Goal: Navigation & Orientation: Find specific page/section

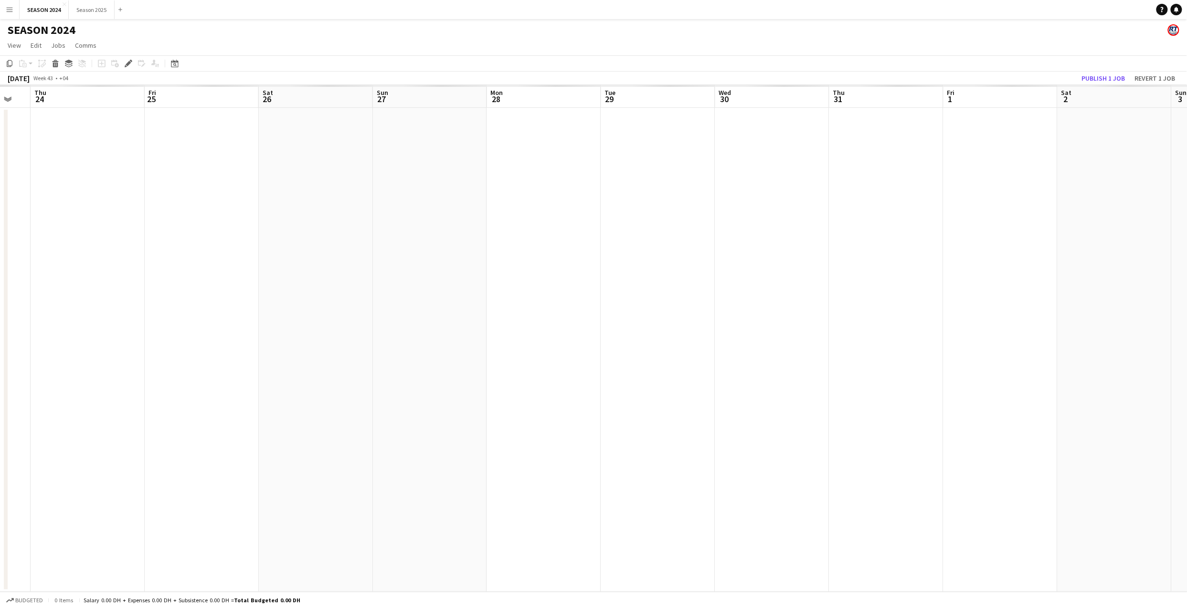
scroll to position [0, 277]
drag, startPoint x: 886, startPoint y: 216, endPoint x: 731, endPoint y: 364, distance: 213.8
click at [731, 364] on app-calendar-viewport "Sat 19 Sun 20 Mon 21 Tue 22 Wed 23 Thu 24 Fri 25 Sat 26 Sun 27 Mon 28 Tue 29 We…" at bounding box center [593, 338] width 1187 height 507
click at [89, 12] on button "Season 2025 Close" at bounding box center [92, 9] width 46 height 19
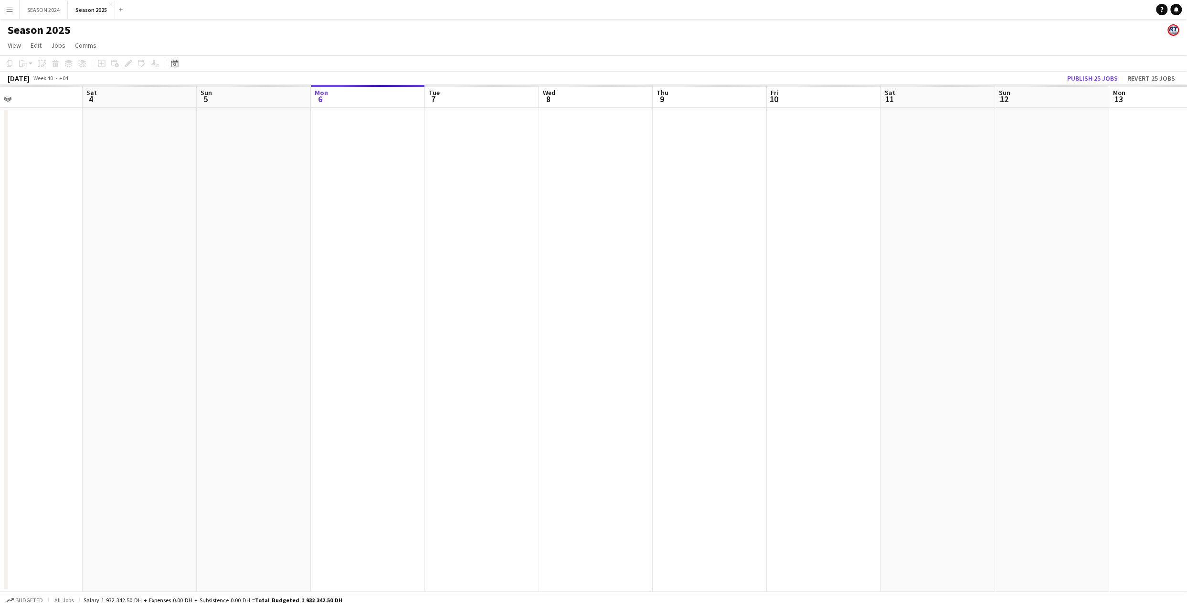
scroll to position [0, 286]
drag, startPoint x: 300, startPoint y: 295, endPoint x: 584, endPoint y: 275, distance: 285.2
click at [584, 275] on app-calendar-viewport "Wed 1 Thu 2 Fri 3 Sat 4 Sun 5 Mon 6 Tue 7 Wed 8 Thu 9 Fri 10 Sat 11 Sun 12 Mon …" at bounding box center [593, 338] width 1187 height 507
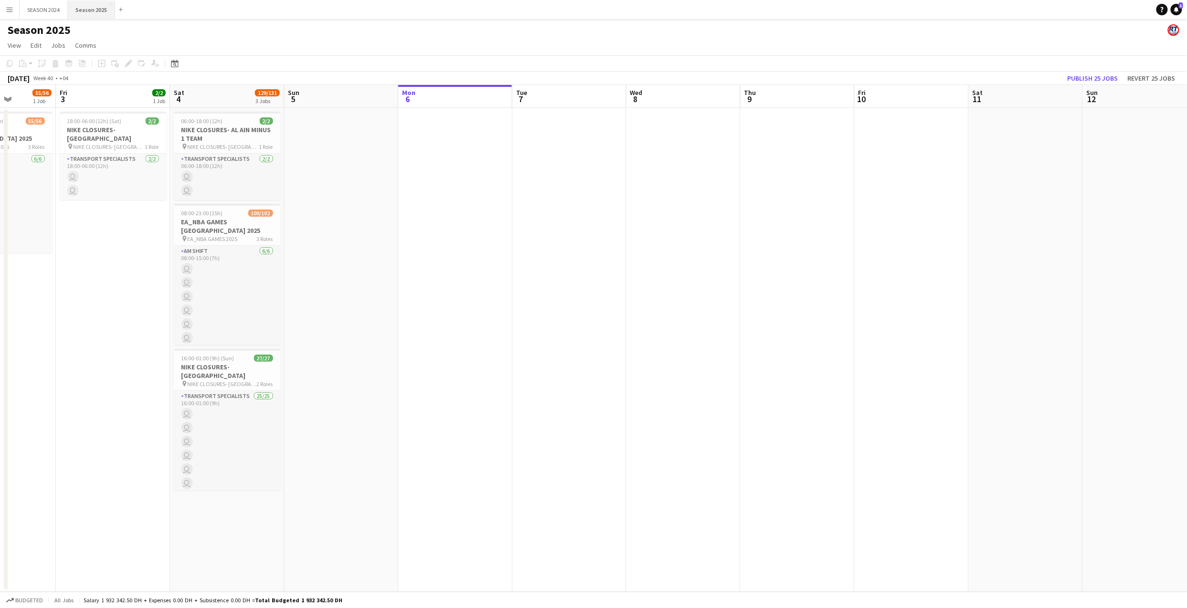
click at [96, 9] on button "Season 2025 Close" at bounding box center [91, 9] width 47 height 19
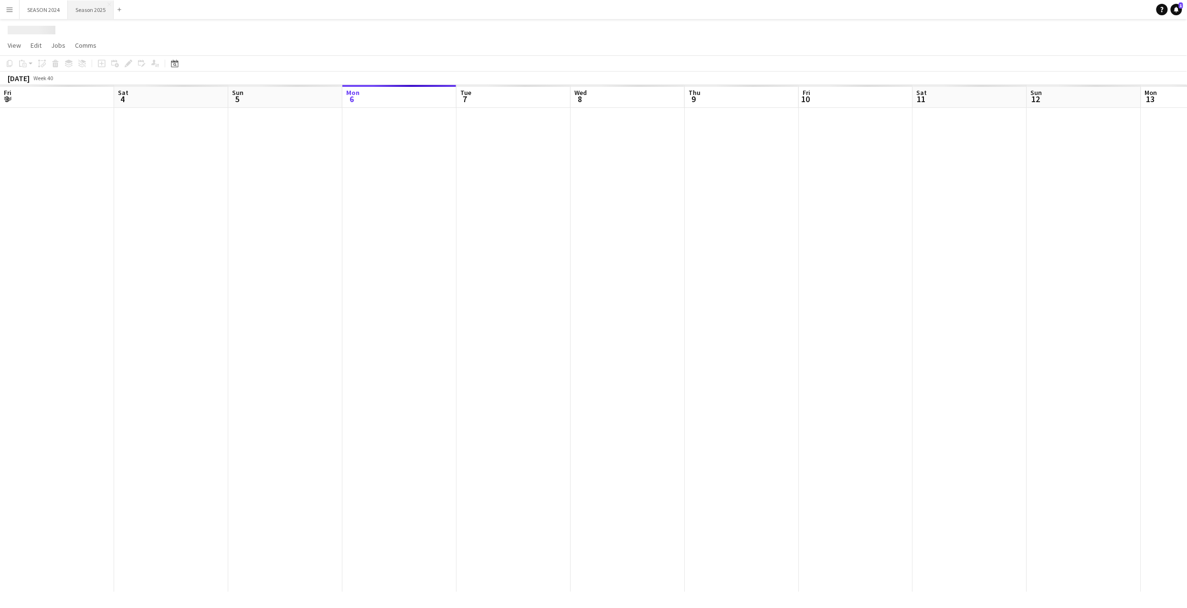
scroll to position [0, 228]
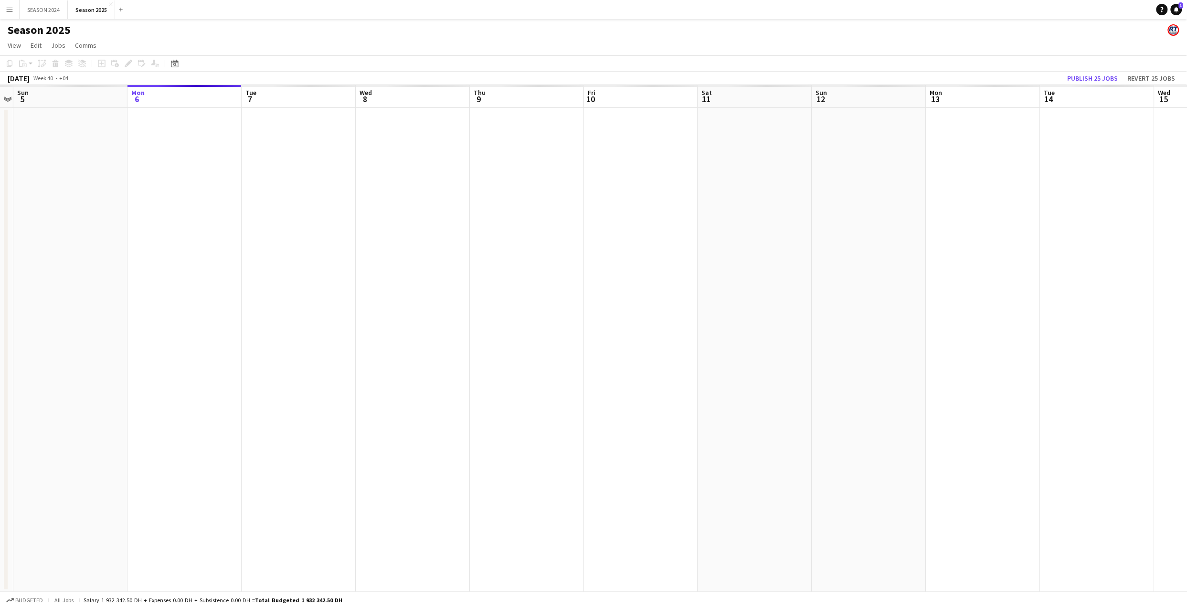
drag, startPoint x: 509, startPoint y: 245, endPoint x: 522, endPoint y: 308, distance: 64.4
click at [522, 308] on app-calendar-viewport "Fri 3 Sat 4 Sun 5 Mon 6 Tue 7 Wed 8 Thu 9 Fri 10 Sat 11 Sun 12 Mon 13 Tue 14 We…" at bounding box center [593, 338] width 1187 height 507
drag, startPoint x: 572, startPoint y: 321, endPoint x: 487, endPoint y: 368, distance: 96.0
click at [489, 367] on app-calendar-viewport "Thu 2 Fri 3 Sat 4 Sun 5 Mon 6 Tue 7 Wed 8 Thu 9 Fri 10 Sat 11 Sun 12 Mon 13 Tue…" at bounding box center [593, 338] width 1187 height 507
drag, startPoint x: 526, startPoint y: 358, endPoint x: 430, endPoint y: 360, distance: 96.0
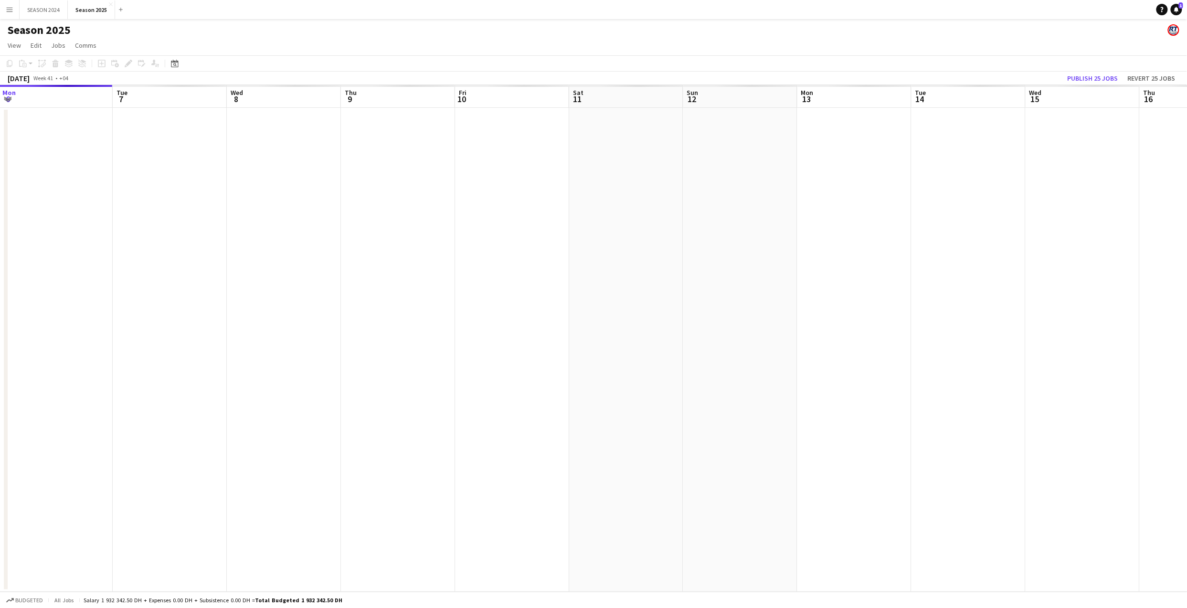
click at [430, 360] on app-calendar-viewport "Sat 4 Sun 5 Mon 6 Tue 7 Wed 8 Thu 9 Fri 10 Sat 11 Sun 12 Mon 13 Tue 14 Wed 15 T…" at bounding box center [593, 338] width 1187 height 507
drag, startPoint x: 600, startPoint y: 330, endPoint x: 652, endPoint y: 329, distance: 52.1
click at [652, 329] on app-calendar-viewport "Fri 3 Sat 4 Sun 5 Mon 6 Tue 7 Wed 8 Thu 9 Fri 10 Sat 11 Sun 12 Mon 13 Tue 14 We…" at bounding box center [593, 338] width 1187 height 507
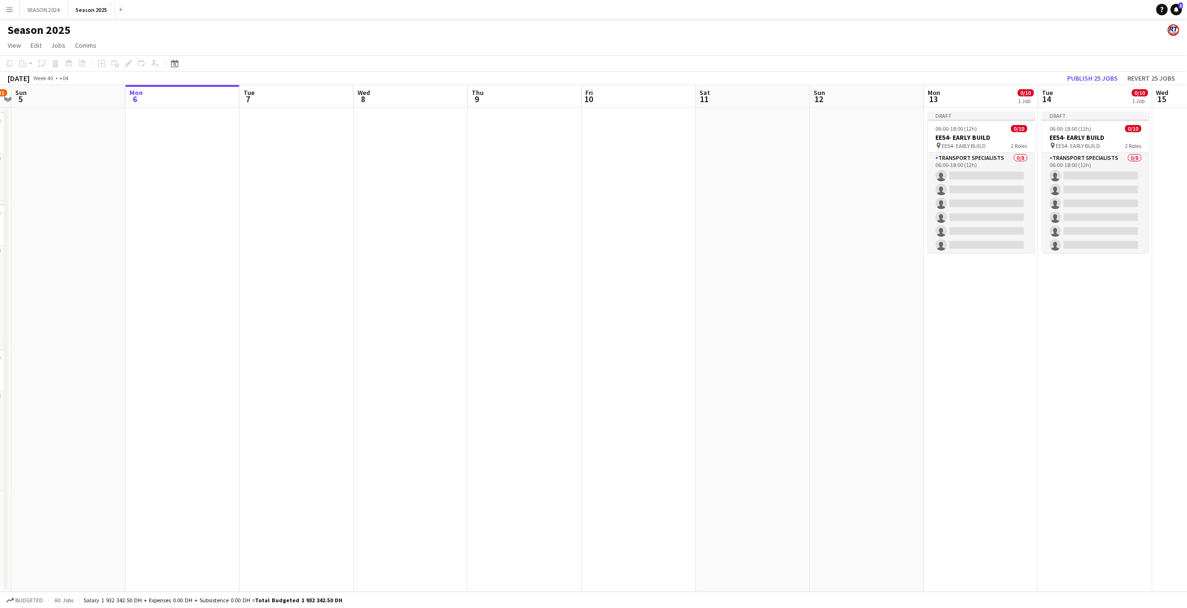
drag, startPoint x: 829, startPoint y: 230, endPoint x: 750, endPoint y: 258, distance: 84.1
click at [750, 258] on app-calendar-viewport "Thu 2 55/56 1 Job Fri 3 2/2 1 Job Sat 4 129/131 3 Jobs Sun 5 Mon 6 Tue 7 Wed 8 …" at bounding box center [593, 338] width 1187 height 507
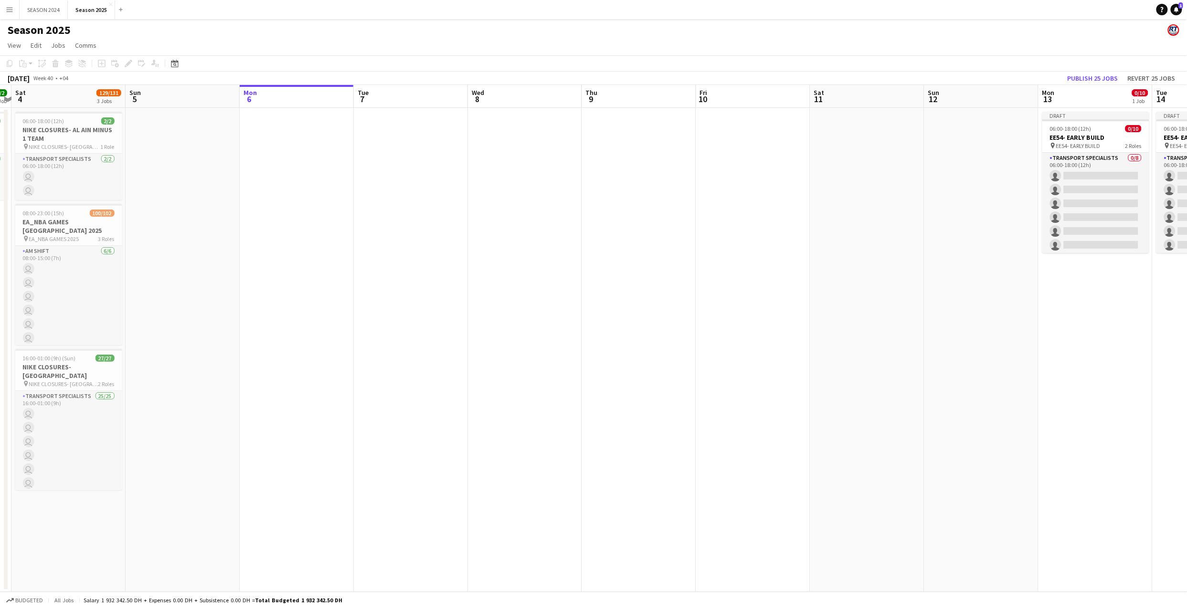
drag, startPoint x: 750, startPoint y: 258, endPoint x: 908, endPoint y: 241, distance: 158.9
click at [908, 241] on app-calendar-viewport "Wed 1 Thu 2 55/56 1 Job Fri 3 2/2 1 Job Sat 4 129/131 3 Jobs Sun 5 Mon 6 Tue 7 …" at bounding box center [593, 338] width 1187 height 507
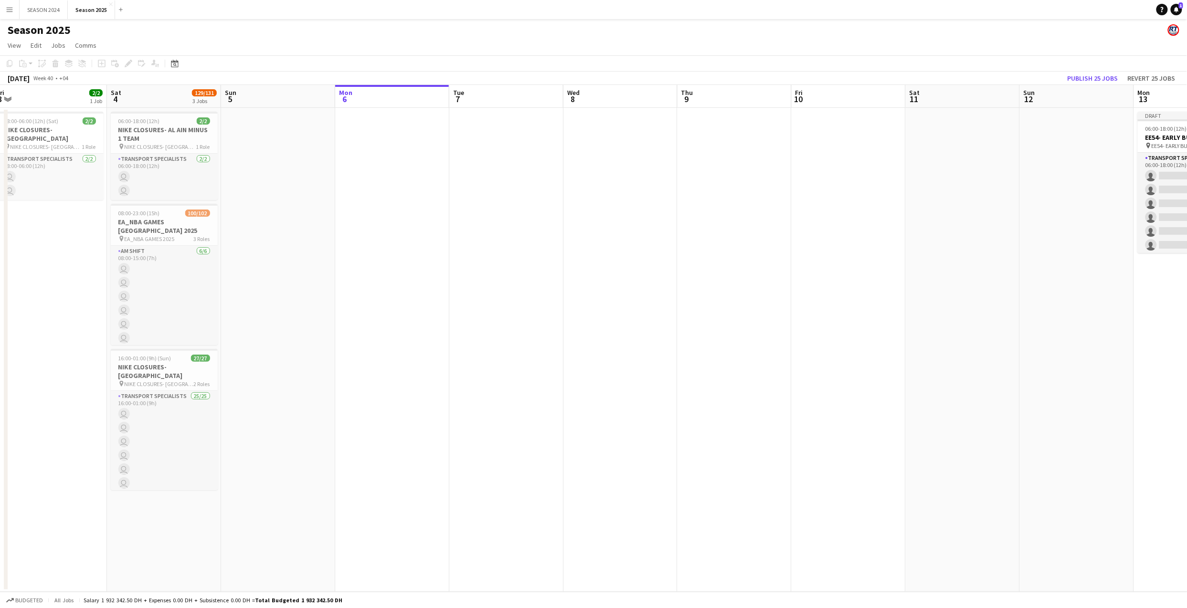
scroll to position [0, 211]
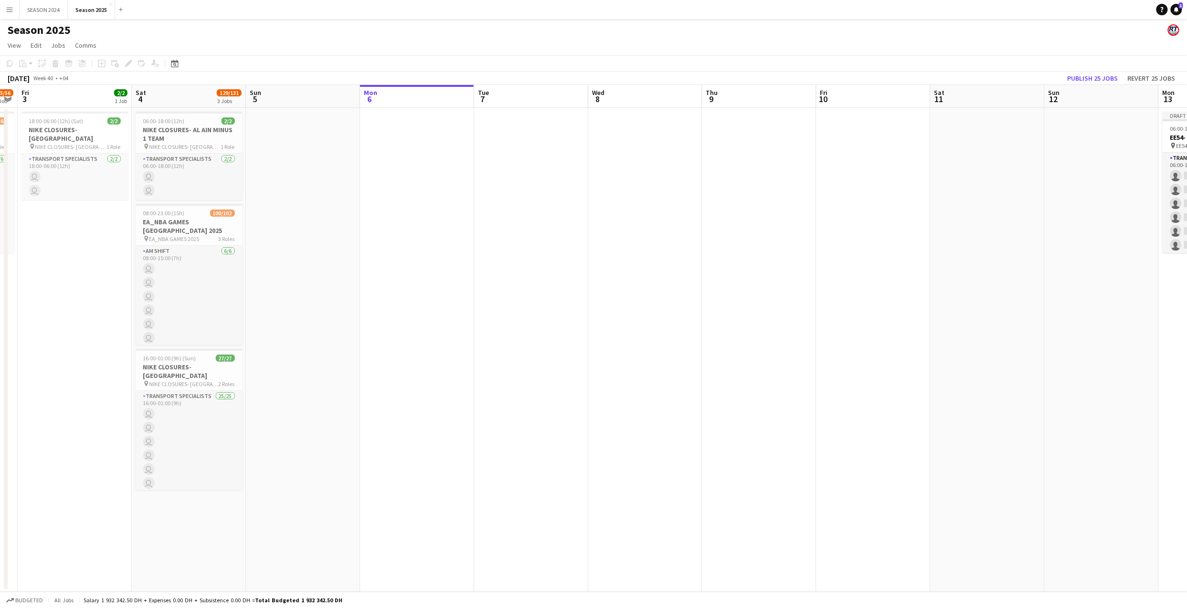
drag, startPoint x: 476, startPoint y: 261, endPoint x: 552, endPoint y: 258, distance: 76.4
click at [552, 258] on app-calendar-viewport "Wed 1 Thu 2 55/56 1 Job Fri 3 2/2 1 Job Sat 4 129/131 3 Jobs Sun 5 Mon 6 Tue 7 …" at bounding box center [593, 338] width 1187 height 507
click at [490, 189] on app-date-cell at bounding box center [531, 350] width 114 height 484
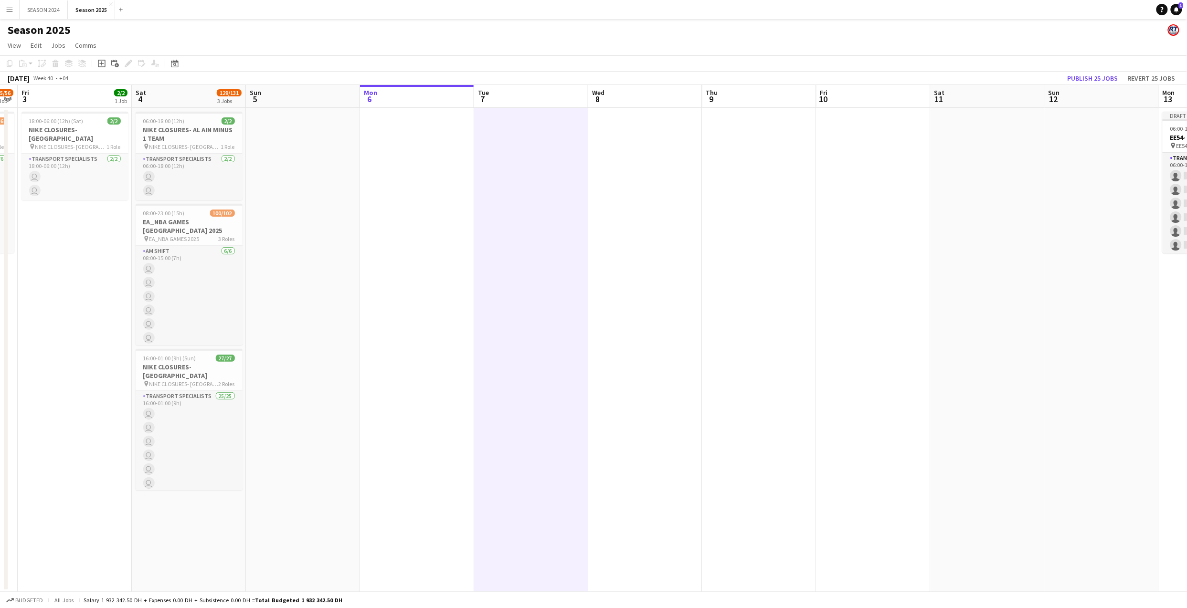
scroll to position [0, 309]
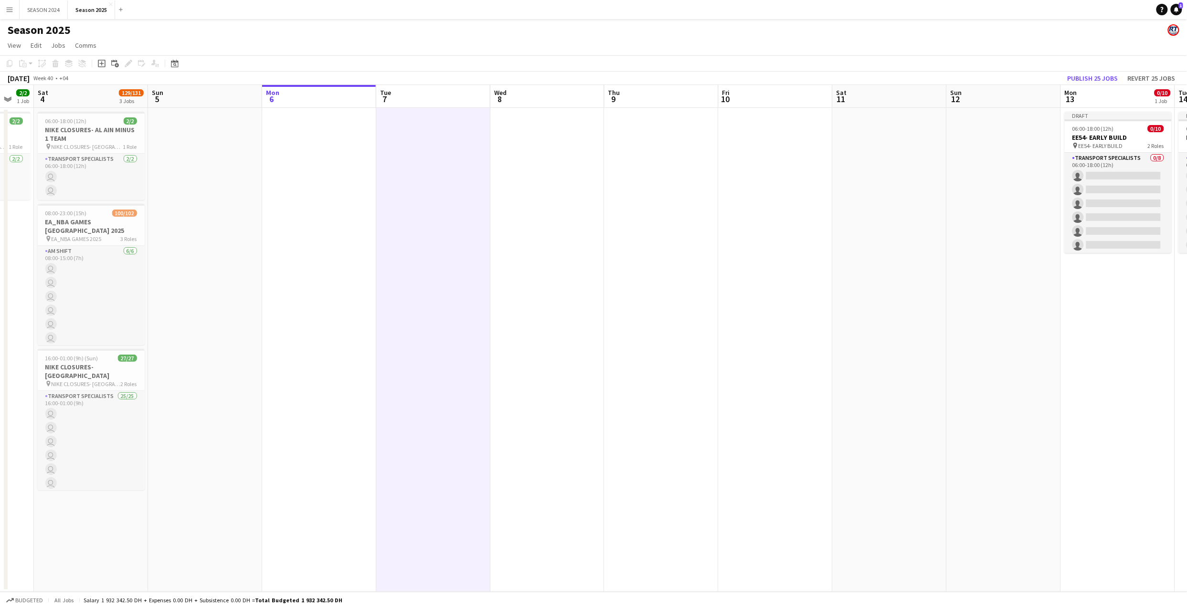
drag, startPoint x: 652, startPoint y: 186, endPoint x: 553, endPoint y: 204, distance: 100.6
click at [553, 204] on app-calendar-viewport "Wed 1 Thu 2 55/56 1 Job Fri 3 2/2 1 Job Sat 4 129/131 3 Jobs Sun 5 Mon 6 Tue 7 …" at bounding box center [593, 338] width 1187 height 507
click at [638, 190] on app-date-cell at bounding box center [661, 350] width 114 height 484
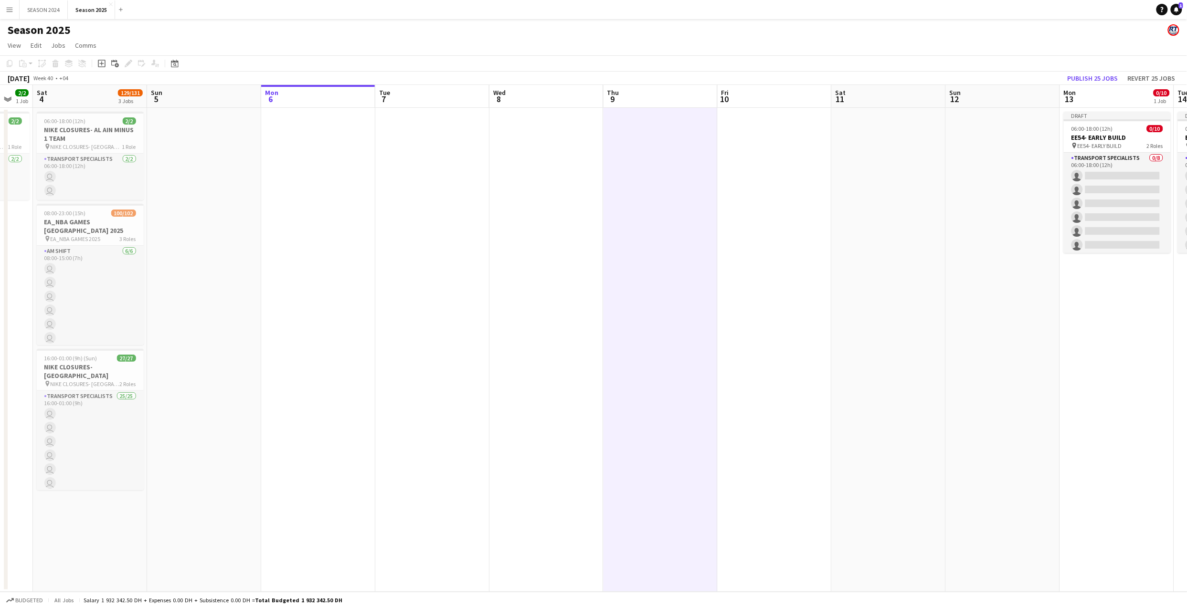
click at [782, 181] on app-date-cell at bounding box center [775, 350] width 114 height 484
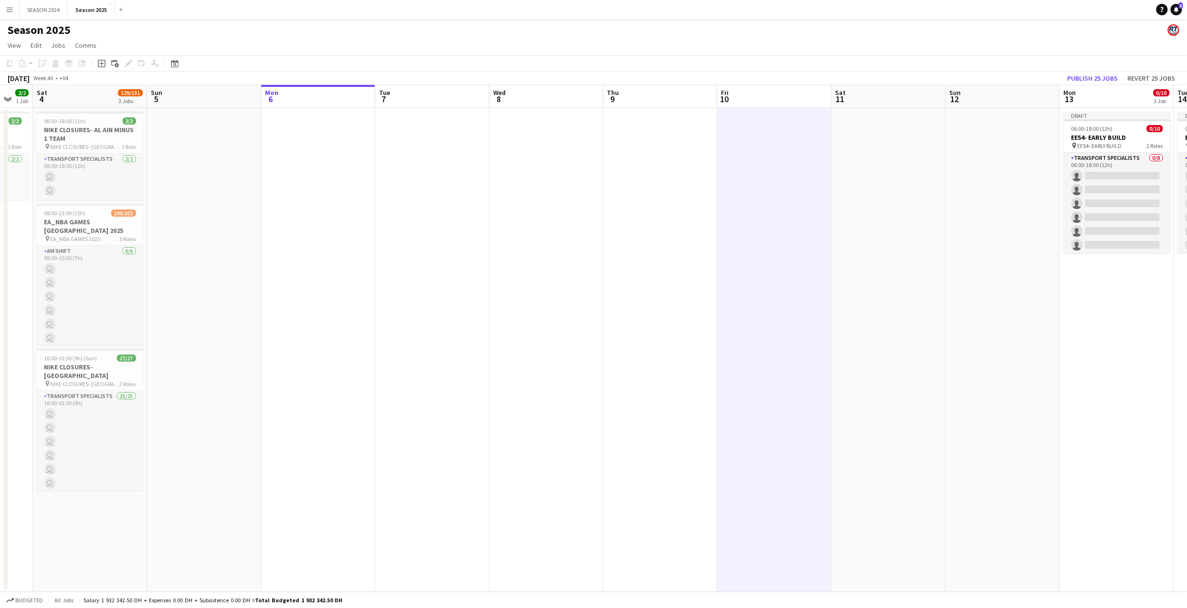
click at [897, 184] on app-date-cell at bounding box center [889, 350] width 114 height 484
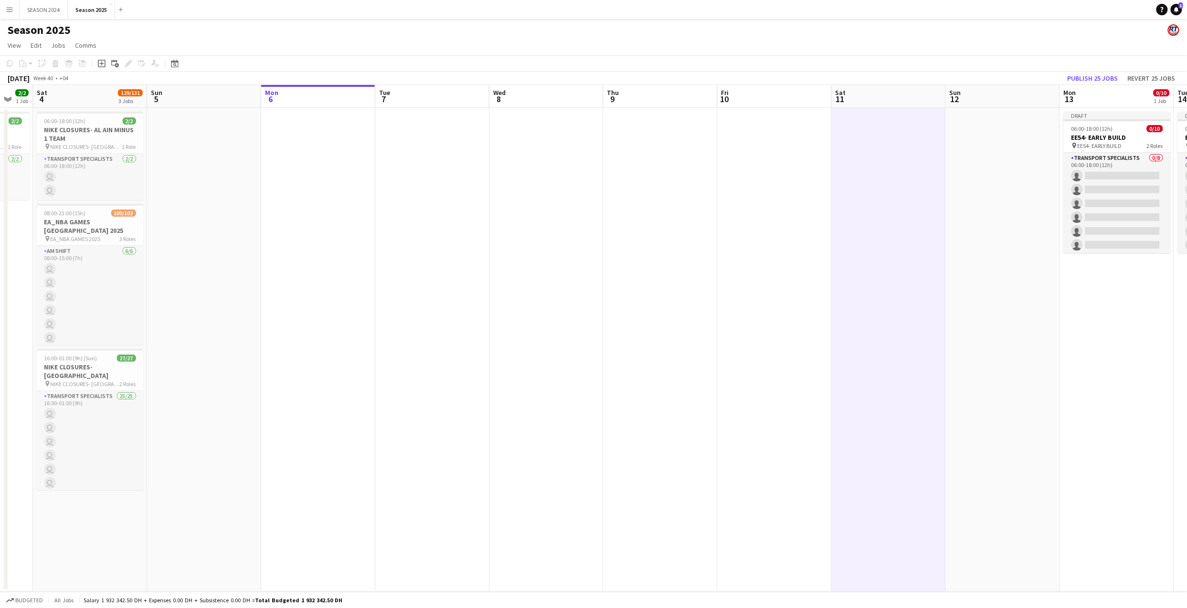
click at [960, 176] on app-date-cell at bounding box center [1003, 350] width 114 height 484
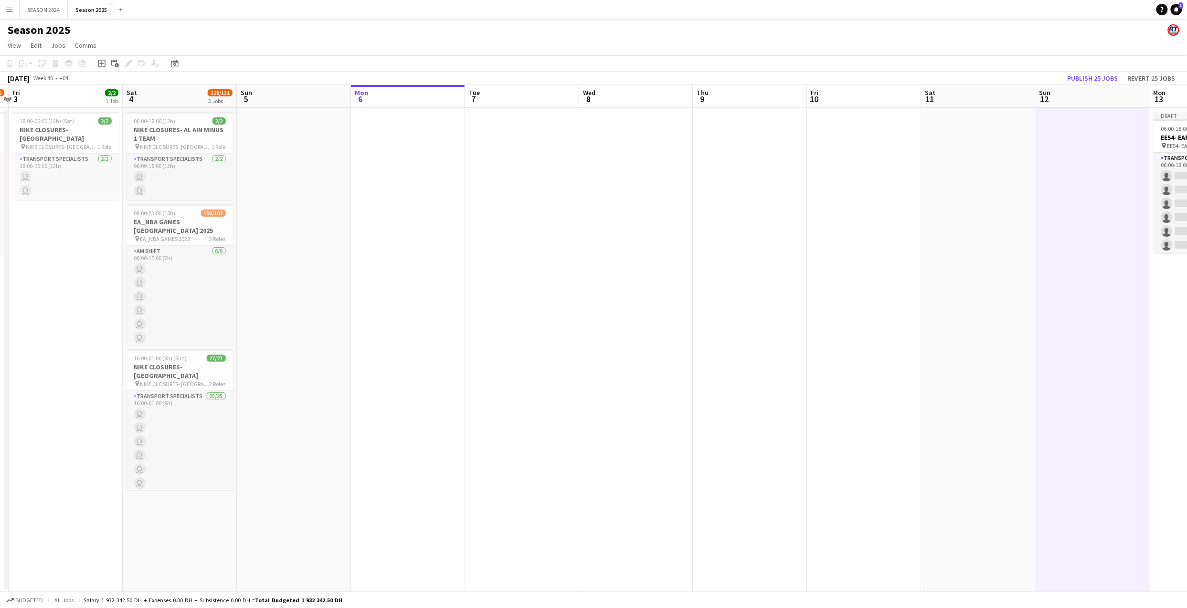
drag, startPoint x: 676, startPoint y: 237, endPoint x: 772, endPoint y: 241, distance: 95.6
click at [772, 241] on app-calendar-viewport "Wed 1 Thu 2 55/56 1 Job Fri 3 2/2 1 Job Sat 4 129/131 3 Jobs Sun 5 Mon 6 Tue 7 …" at bounding box center [593, 338] width 1187 height 507
drag, startPoint x: 772, startPoint y: 241, endPoint x: 765, endPoint y: 241, distance: 6.7
click at [765, 241] on app-calendar-viewport "Wed 1 Thu 2 55/56 1 Job Fri 3 2/2 1 Job Sat 4 129/131 3 Jobs Sun 5 Mon 6 Tue 7 …" at bounding box center [593, 338] width 1187 height 507
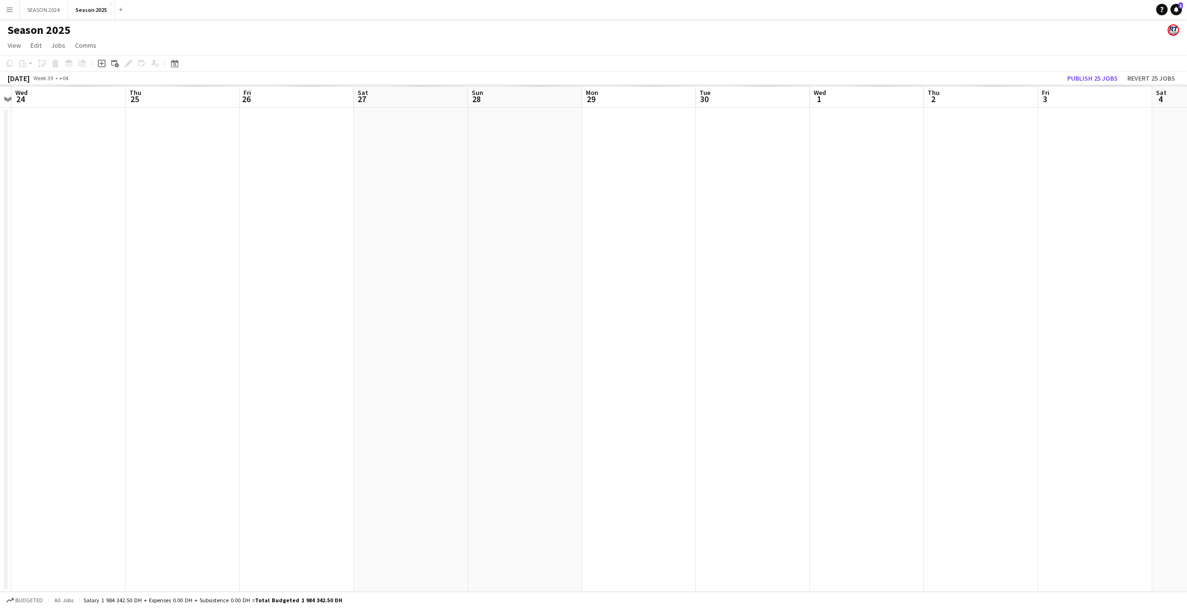
scroll to position [0, 302]
drag, startPoint x: 665, startPoint y: 203, endPoint x: 888, endPoint y: 228, distance: 224.4
click at [888, 228] on app-calendar-viewport "Mon 22 Tue 23 Wed 24 Thu 25 Fri 26 Sat 27 Sun 28 Mon 29 Tue 30 Wed 1 Thu 2 Fri …" at bounding box center [593, 338] width 1187 height 507
